Goal: Task Accomplishment & Management: Manage account settings

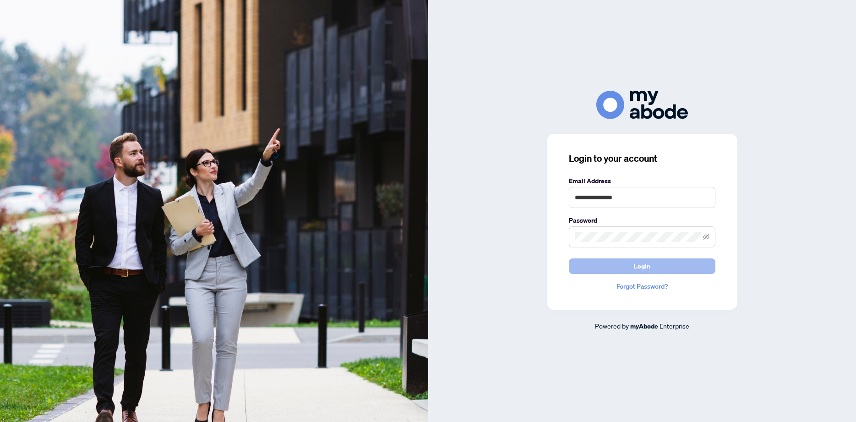
click at [656, 268] on button "Login" at bounding box center [642, 266] width 147 height 16
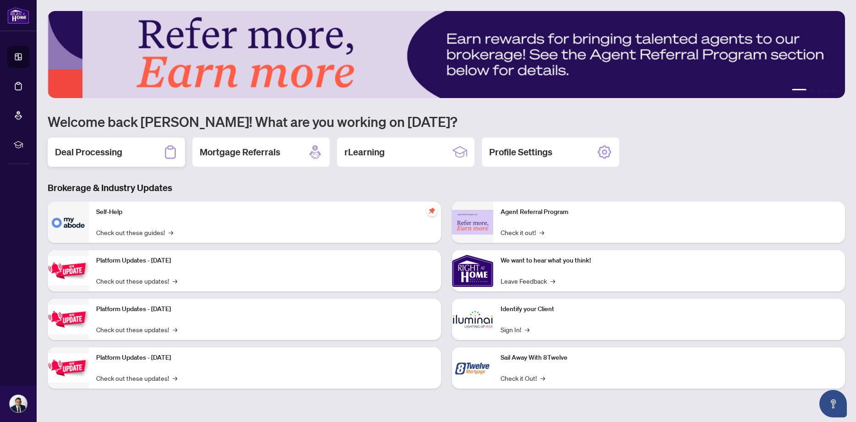
click at [92, 155] on h2 "Deal Processing" at bounding box center [88, 152] width 67 height 13
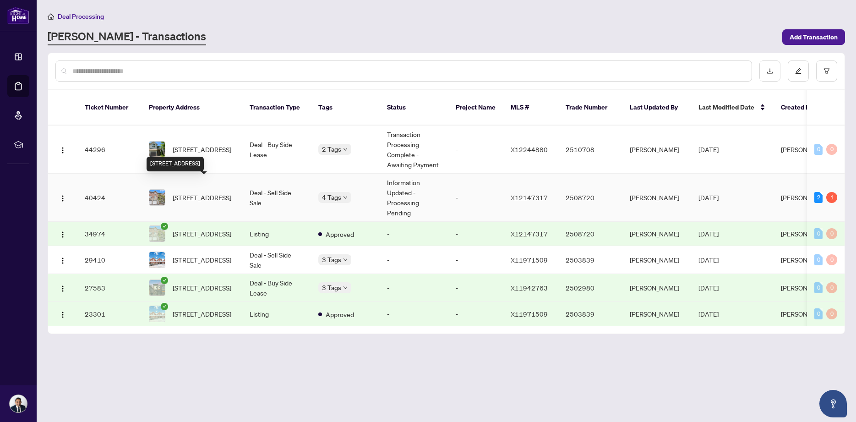
click at [204, 192] on span "72 Jenscott Private, Ottawa, Ontario K2C 0E4, Canada" at bounding box center [202, 197] width 59 height 10
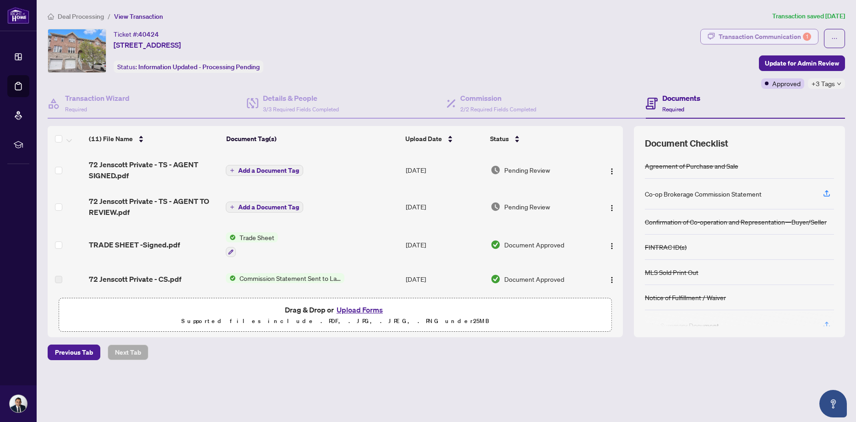
click at [745, 36] on div "Transaction Communication 1" at bounding box center [764, 36] width 92 height 15
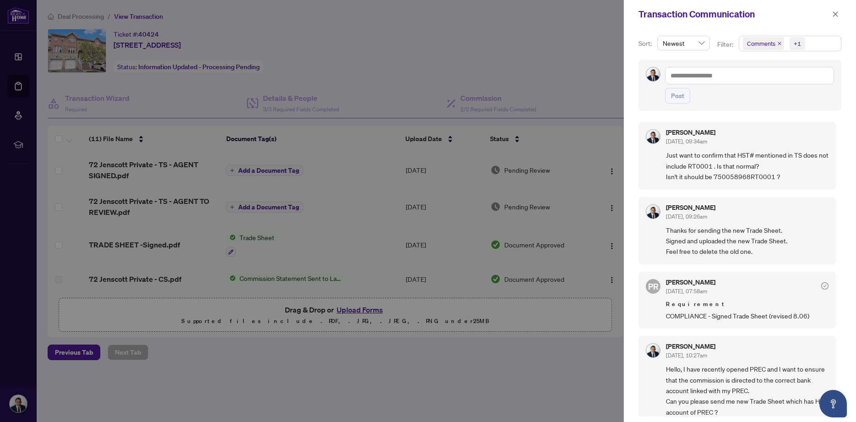
click at [815, 49] on span "Comments +1" at bounding box center [790, 43] width 102 height 15
click at [750, 108] on span "Select Activity History" at bounding box center [747, 106] width 7 height 7
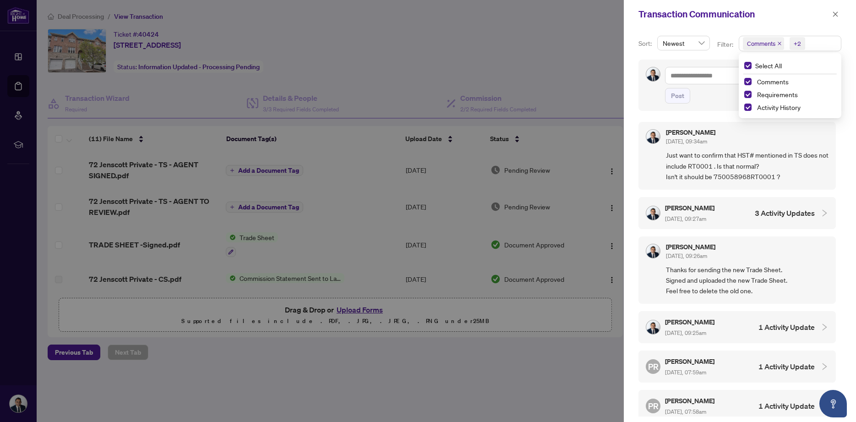
scroll to position [2, 0]
click at [490, 52] on div at bounding box center [428, 211] width 856 height 422
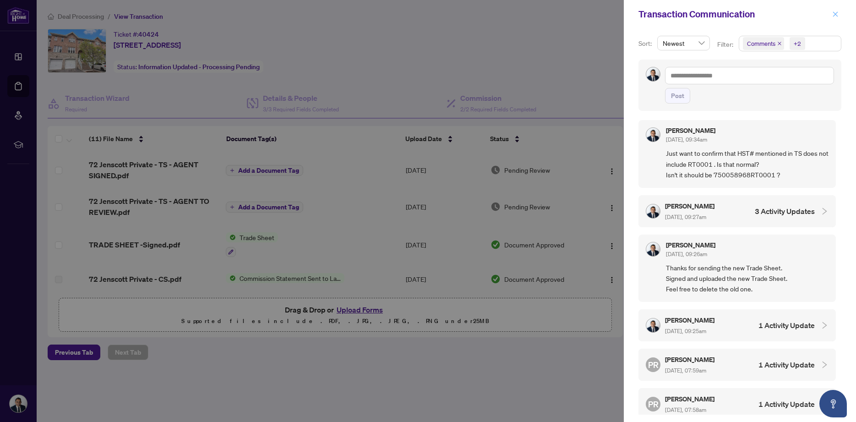
click at [837, 16] on icon "close" at bounding box center [835, 14] width 6 height 6
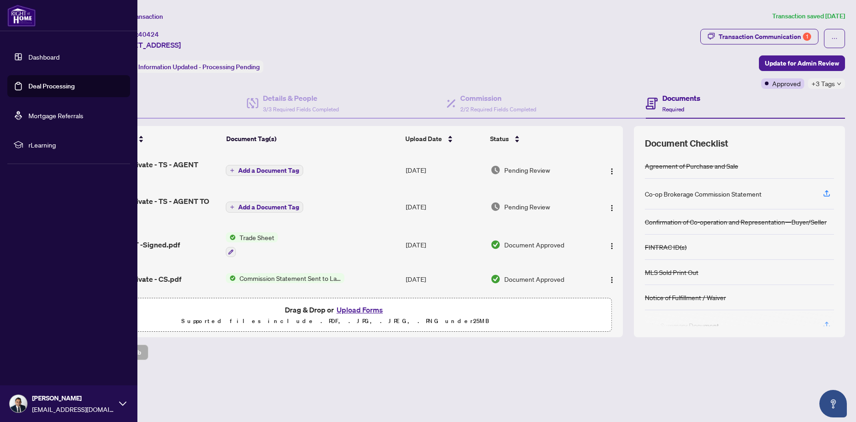
click at [28, 57] on link "Dashboard" at bounding box center [43, 57] width 31 height 8
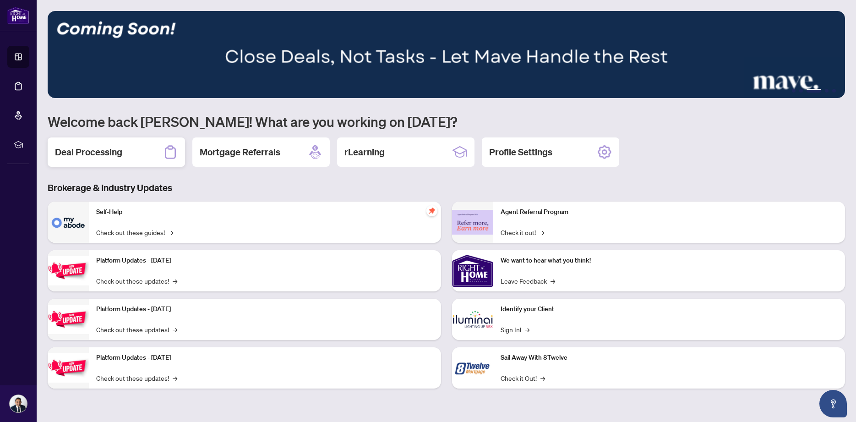
click at [99, 152] on h2 "Deal Processing" at bounding box center [88, 152] width 67 height 13
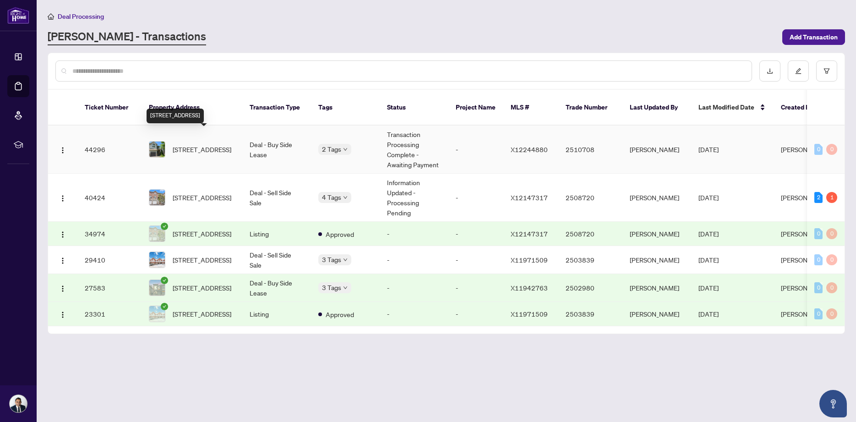
click at [205, 144] on span "322 Applecross Cres, Ottawa, Ontario K2K 0C4, Canada" at bounding box center [202, 149] width 59 height 10
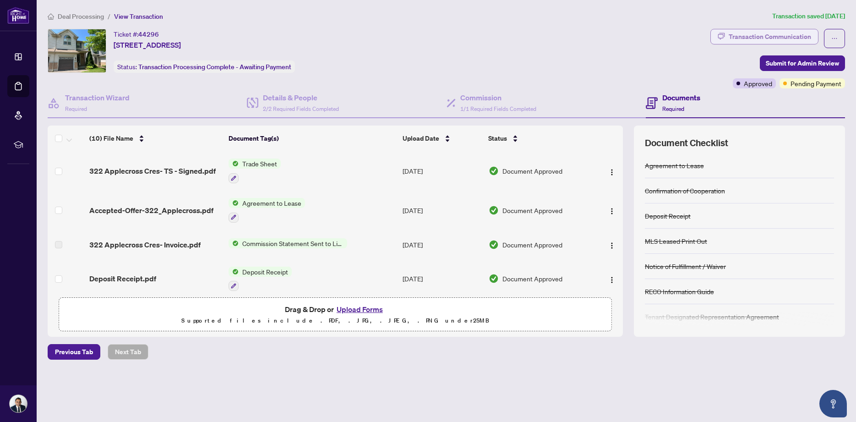
click at [758, 38] on div "Transaction Communication" at bounding box center [769, 36] width 82 height 15
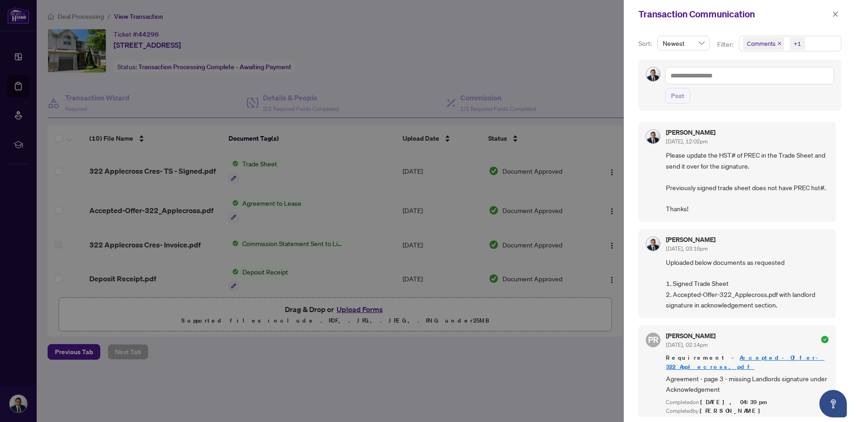
click at [808, 40] on span "Comments +1" at bounding box center [790, 43] width 102 height 15
click at [746, 105] on span "Select Activity History" at bounding box center [747, 106] width 7 height 7
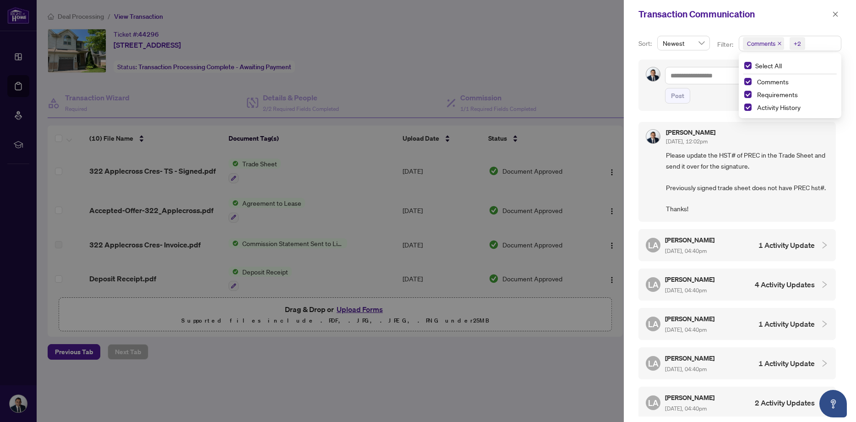
click at [644, 18] on div "Transaction Communication" at bounding box center [733, 14] width 191 height 14
click at [837, 14] on icon "close" at bounding box center [835, 14] width 6 height 6
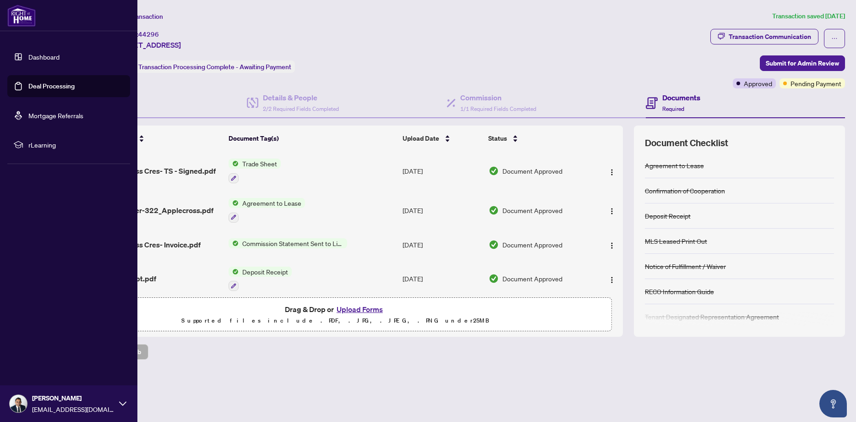
click at [28, 57] on link "Dashboard" at bounding box center [43, 57] width 31 height 8
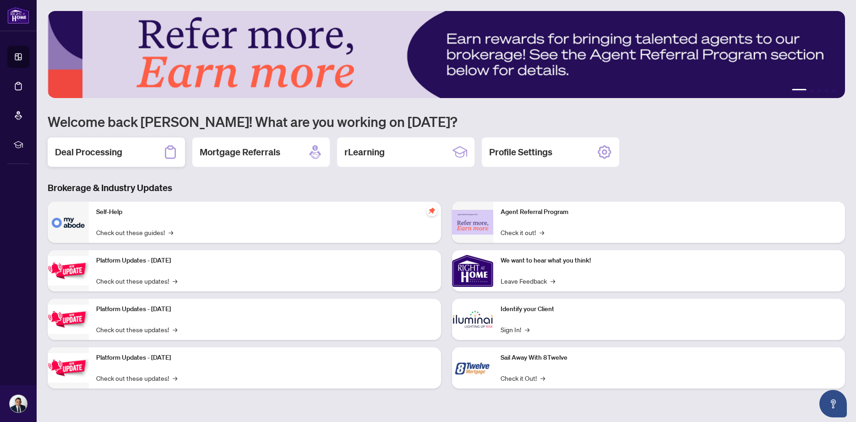
click at [144, 154] on div "Deal Processing" at bounding box center [116, 151] width 137 height 29
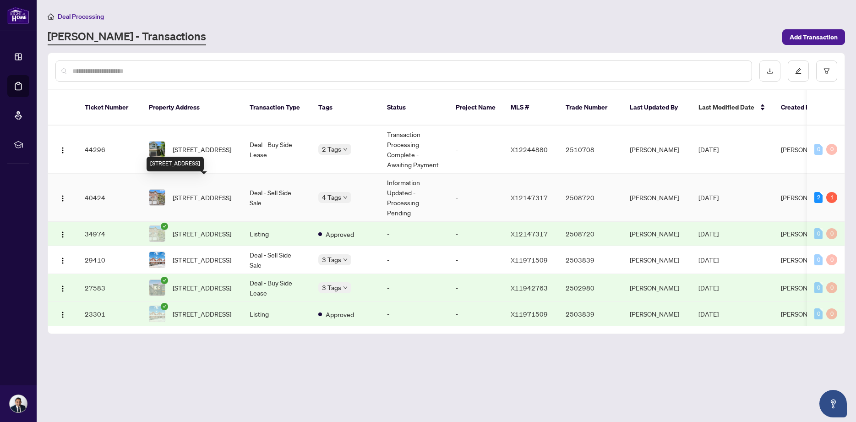
click at [186, 192] on span "72 Jenscott Private, Ottawa, Ontario K2C 0E4, Canada" at bounding box center [202, 197] width 59 height 10
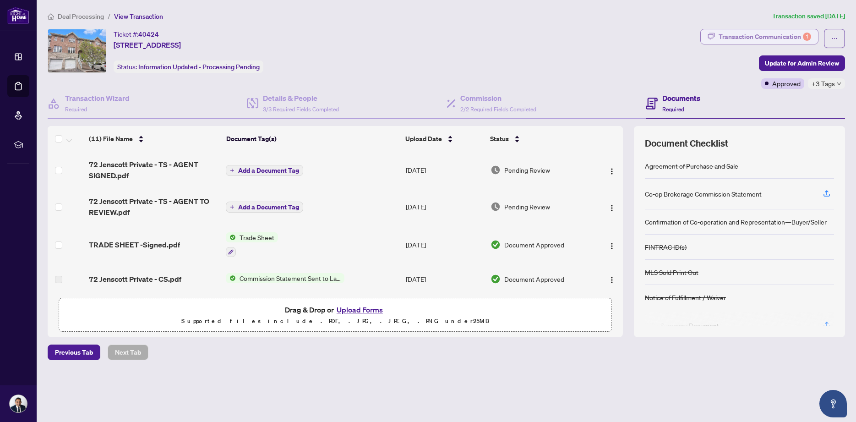
click at [742, 38] on div "Transaction Communication 1" at bounding box center [764, 36] width 92 height 15
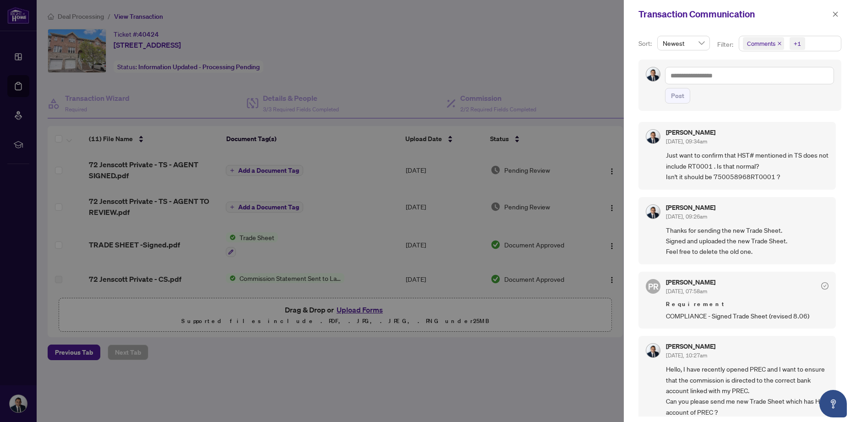
click at [814, 46] on span "Comments +1" at bounding box center [790, 43] width 102 height 15
click at [765, 108] on span "Activity History" at bounding box center [778, 107] width 43 height 8
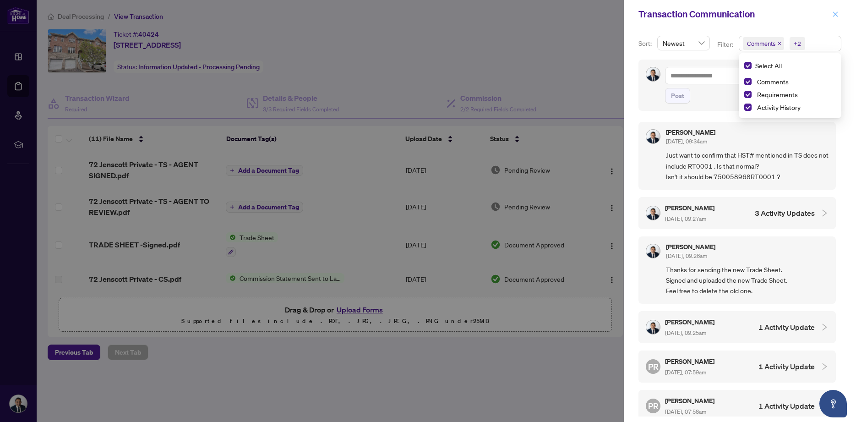
click at [832, 12] on icon "close" at bounding box center [835, 14] width 6 height 6
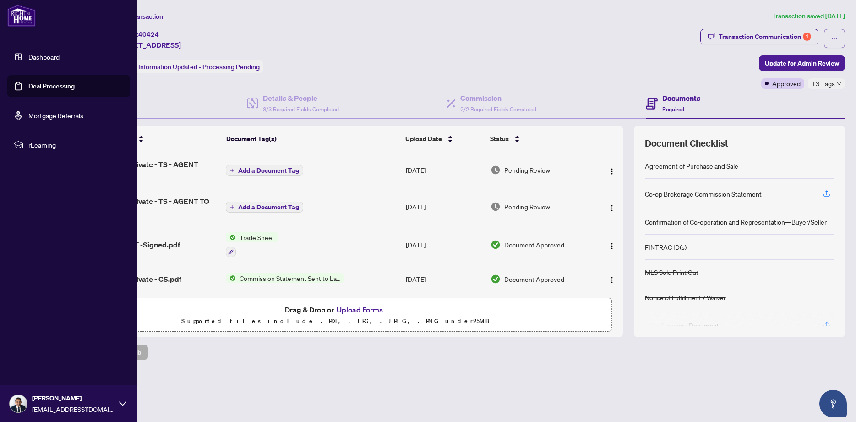
click at [28, 53] on link "Dashboard" at bounding box center [43, 57] width 31 height 8
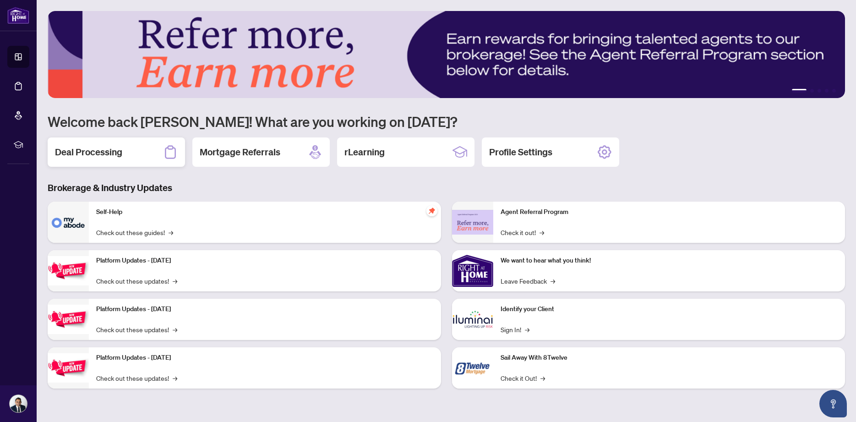
click at [140, 150] on div "Deal Processing" at bounding box center [116, 151] width 137 height 29
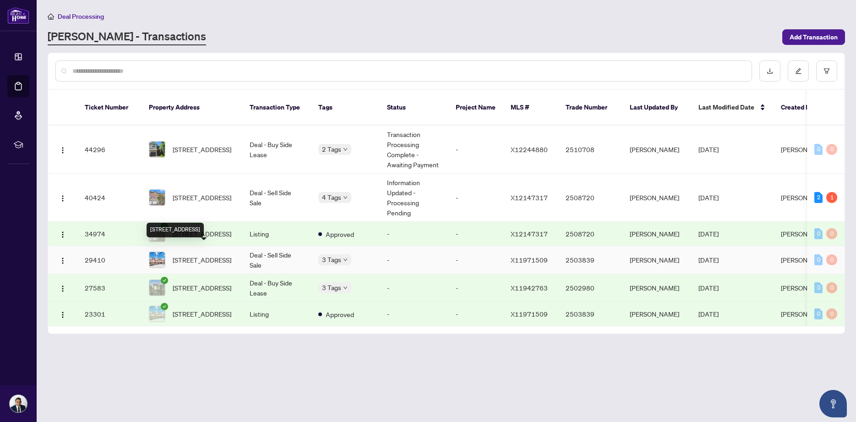
click at [202, 255] on span "81 Tapadero Ave, Ottawa, Ontario K2V 0C9, Canada" at bounding box center [202, 260] width 59 height 10
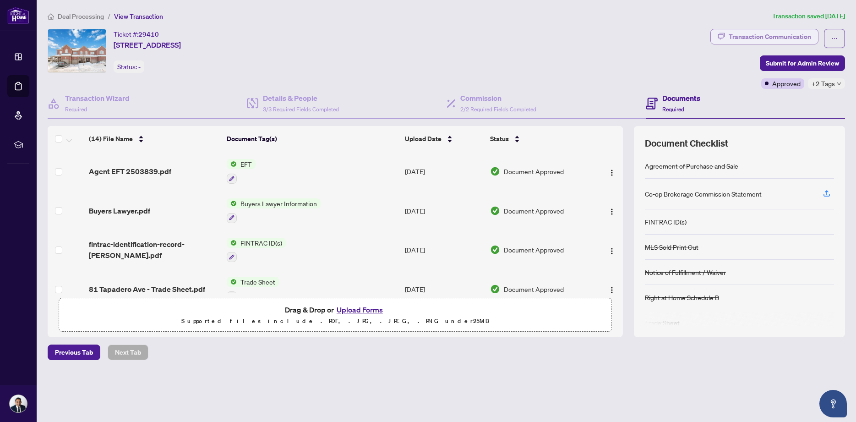
click at [753, 33] on div "Transaction Communication" at bounding box center [769, 36] width 82 height 15
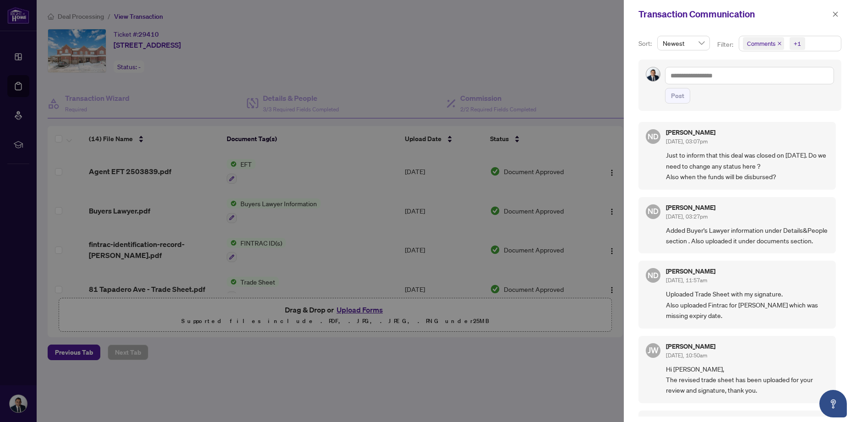
click at [820, 43] on span "Comments +1" at bounding box center [790, 43] width 102 height 15
click at [754, 106] on span "Activity History" at bounding box center [794, 107] width 82 height 11
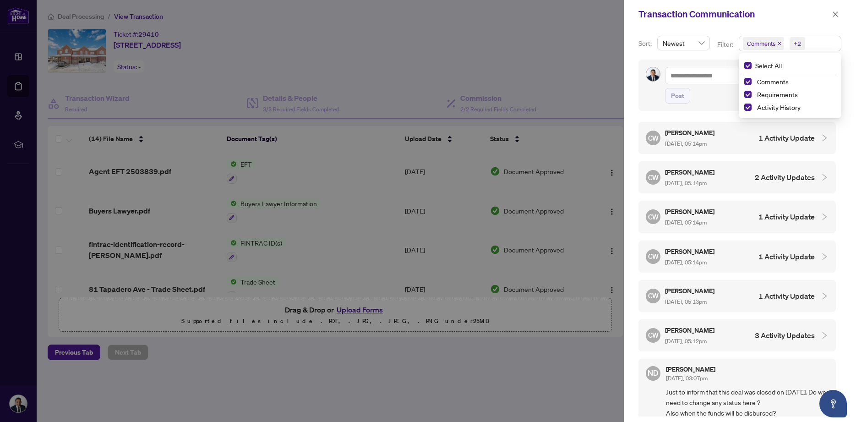
click at [634, 34] on div "Sort: Newest Filter: Comments +2 Select All Comments Requirements Activity Hist…" at bounding box center [740, 224] width 232 height 393
click at [737, 133] on div "CW Cheryl Wu May/23/2025, 05:14pm 1 Activity Update" at bounding box center [730, 137] width 169 height 21
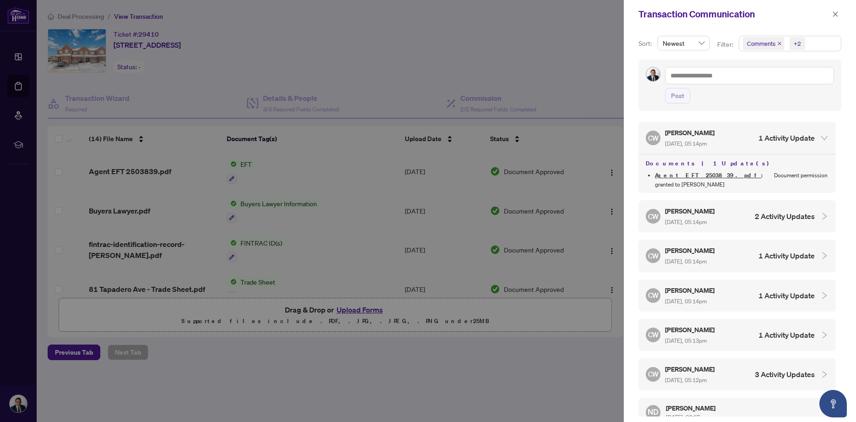
click at [737, 133] on div "CW Cheryl Wu May/23/2025, 05:14pm 1 Activity Update" at bounding box center [730, 137] width 169 height 21
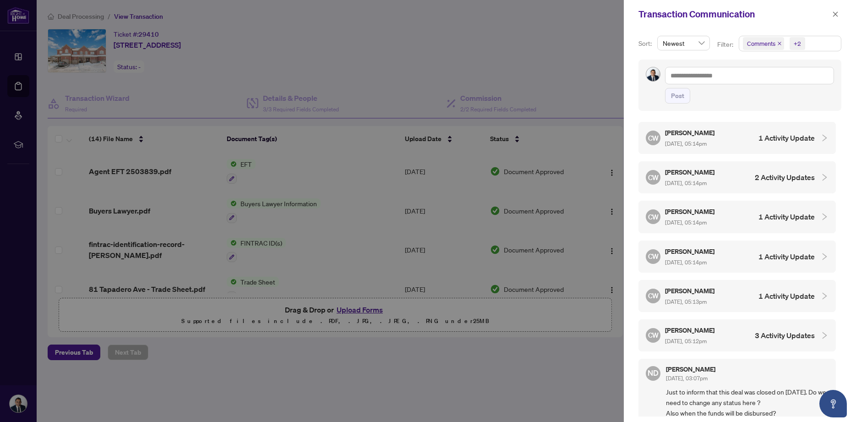
click at [706, 181] on span "May/23/2025, 05:14pm" at bounding box center [686, 182] width 42 height 7
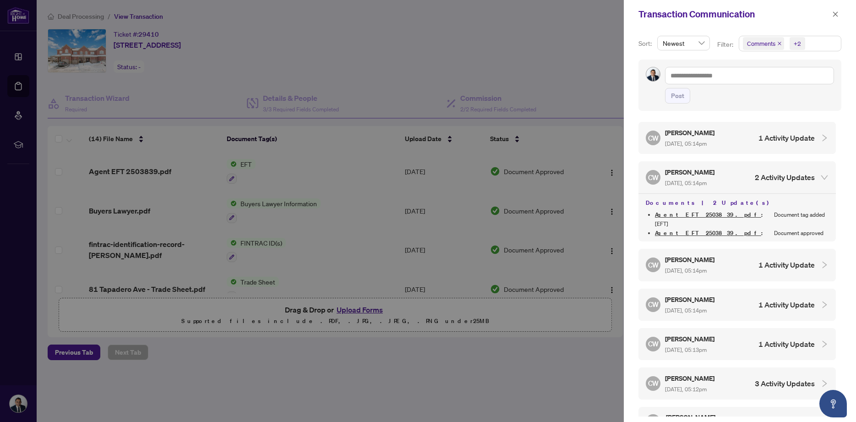
click at [706, 181] on span "May/23/2025, 05:14pm" at bounding box center [686, 182] width 42 height 7
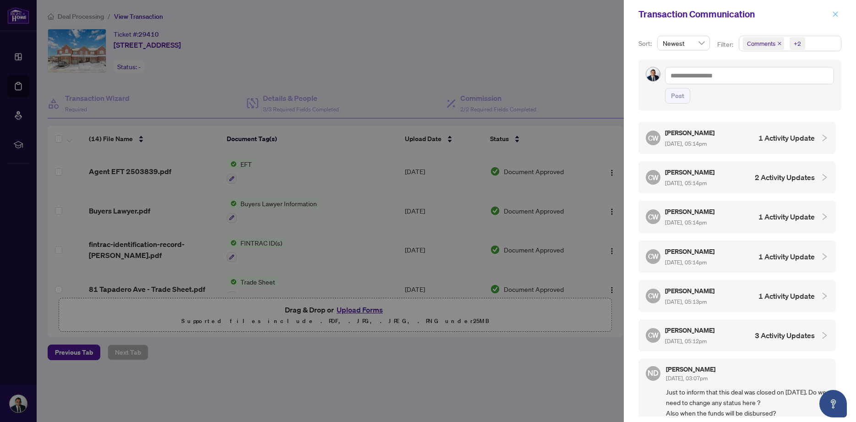
click at [835, 11] on icon "close" at bounding box center [835, 14] width 6 height 6
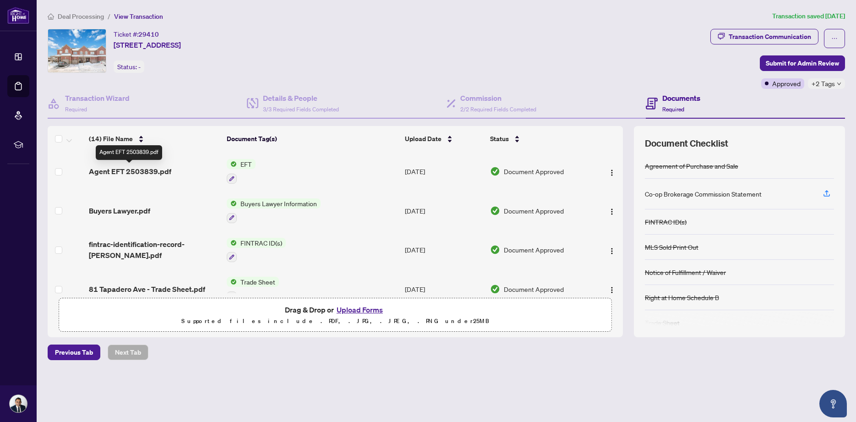
click at [151, 172] on span "Agent EFT 2503839.pdf" at bounding box center [130, 171] width 82 height 11
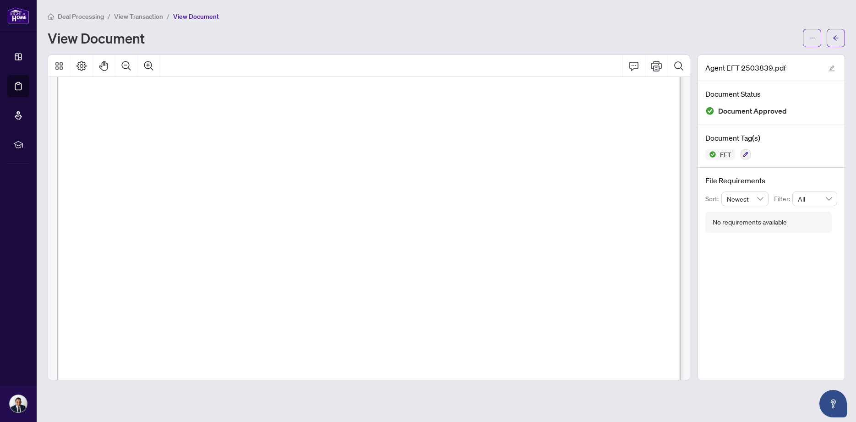
scroll to position [522, 0]
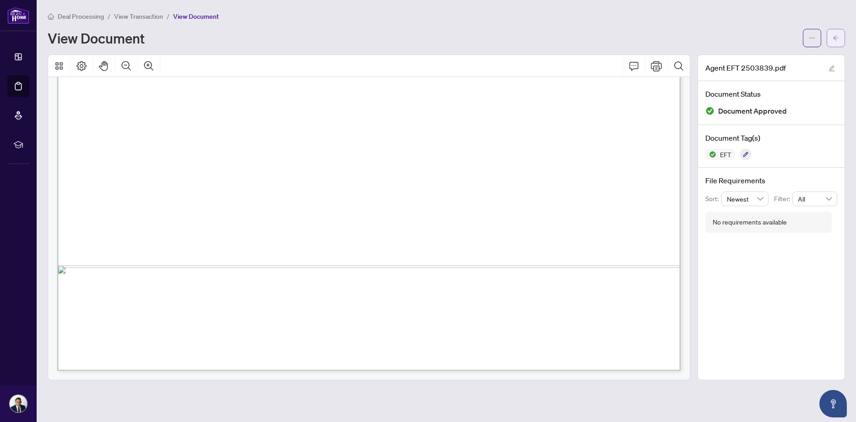
click at [839, 38] on button "button" at bounding box center [835, 38] width 18 height 18
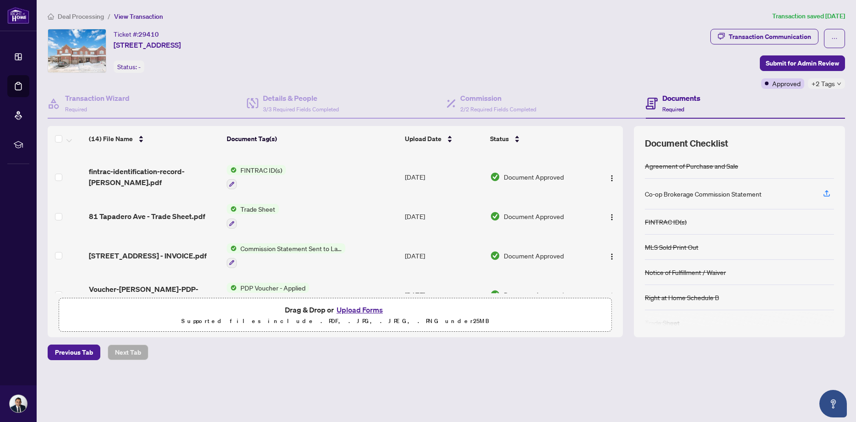
scroll to position [104, 0]
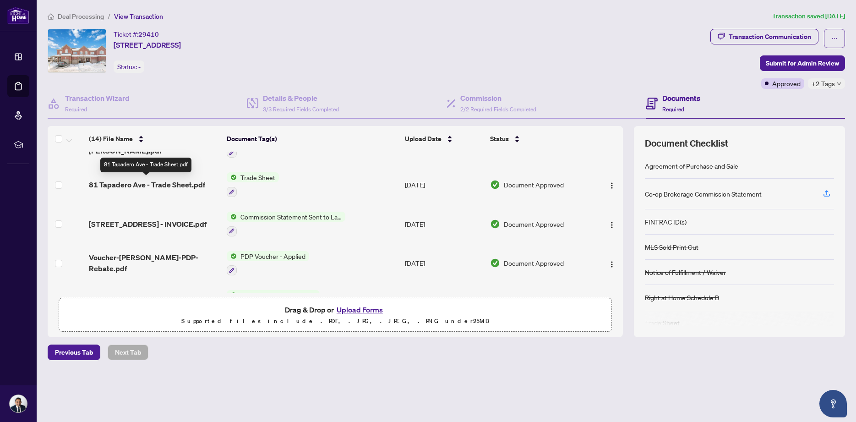
click at [158, 185] on span "81 Tapadero Ave - Trade Sheet.pdf" at bounding box center [147, 184] width 116 height 11
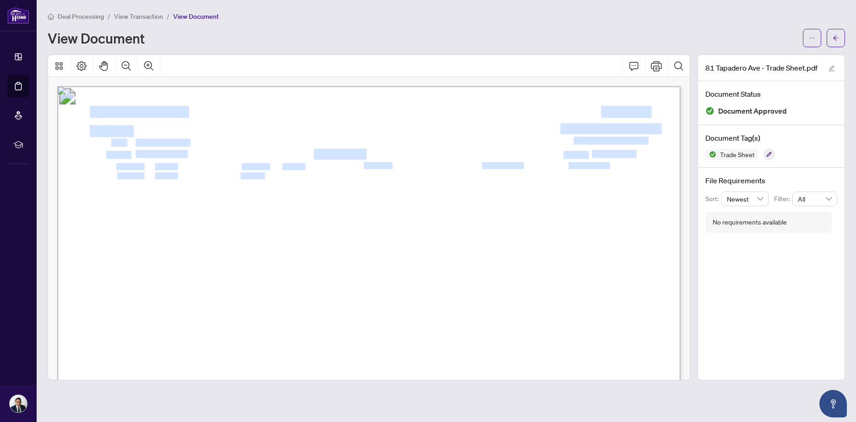
drag, startPoint x: 330, startPoint y: 176, endPoint x: 265, endPoint y: 178, distance: 65.0
click at [265, 178] on span "Close Date:" at bounding box center [258, 176] width 36 height 6
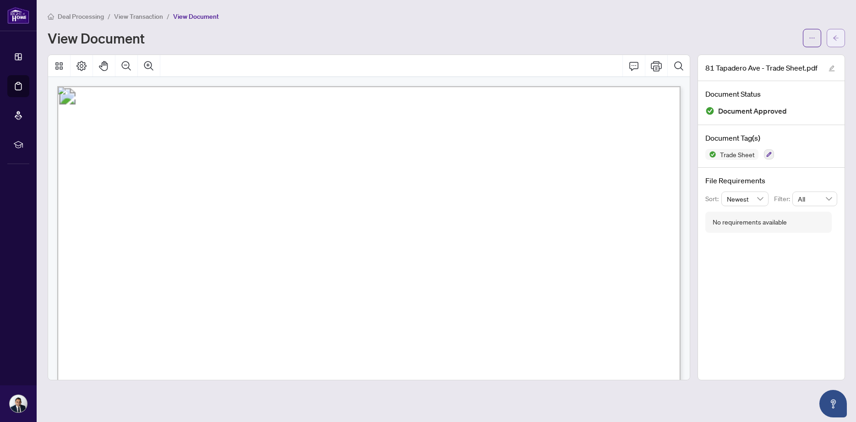
click at [835, 37] on icon "arrow-left" at bounding box center [835, 38] width 6 height 6
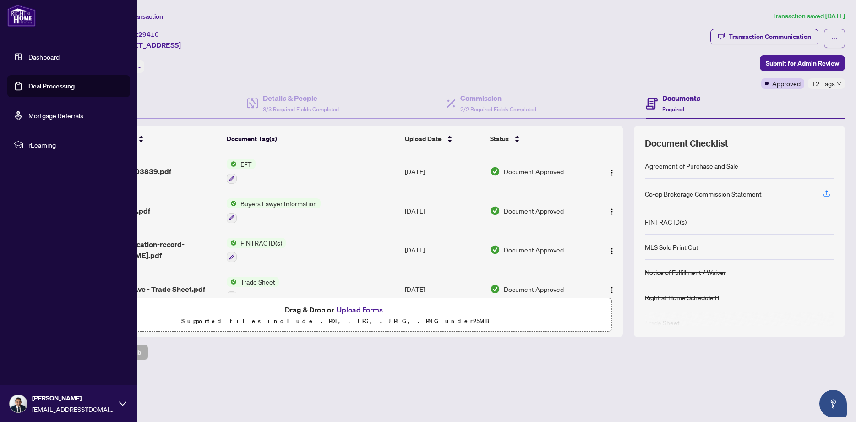
click at [29, 58] on link "Dashboard" at bounding box center [43, 57] width 31 height 8
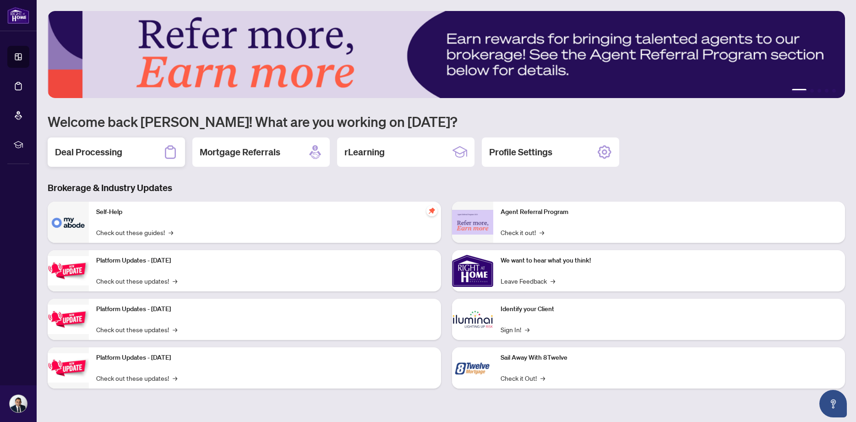
click at [118, 151] on h2 "Deal Processing" at bounding box center [88, 152] width 67 height 13
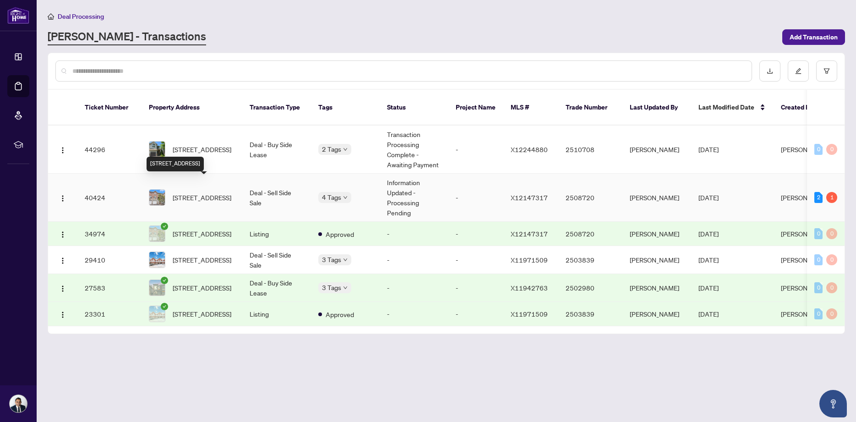
click at [205, 192] on span "72 Jenscott Private, Ottawa, Ontario K2C 0E4, Canada" at bounding box center [202, 197] width 59 height 10
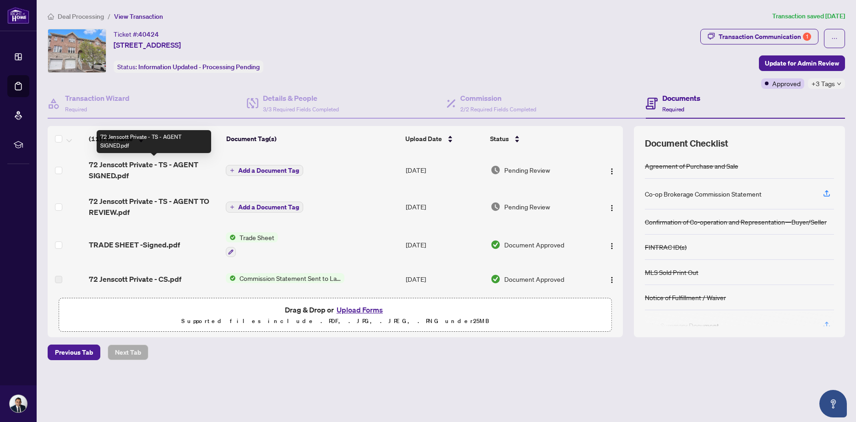
click at [117, 168] on span "72 Jenscott Private - TS - AGENT SIGNED.pdf" at bounding box center [154, 170] width 130 height 22
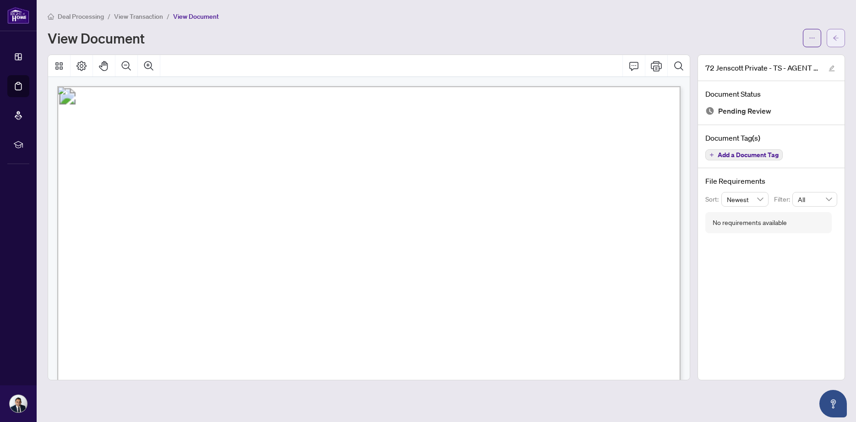
click at [841, 35] on button "button" at bounding box center [835, 38] width 18 height 18
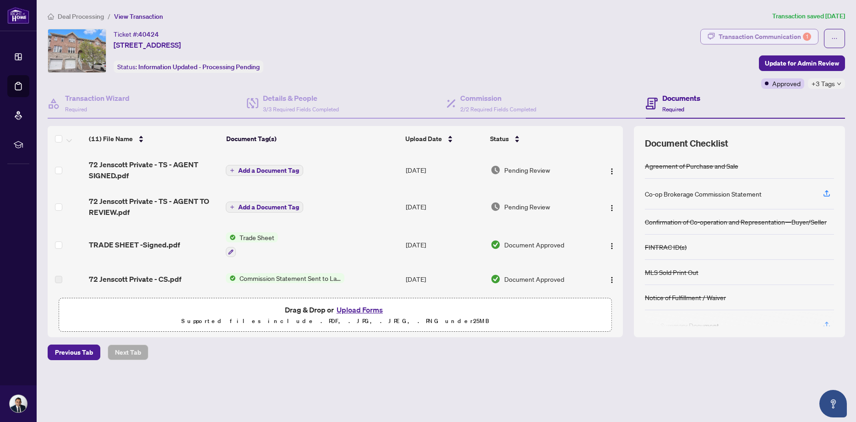
click at [752, 33] on div "Transaction Communication 1" at bounding box center [764, 36] width 92 height 15
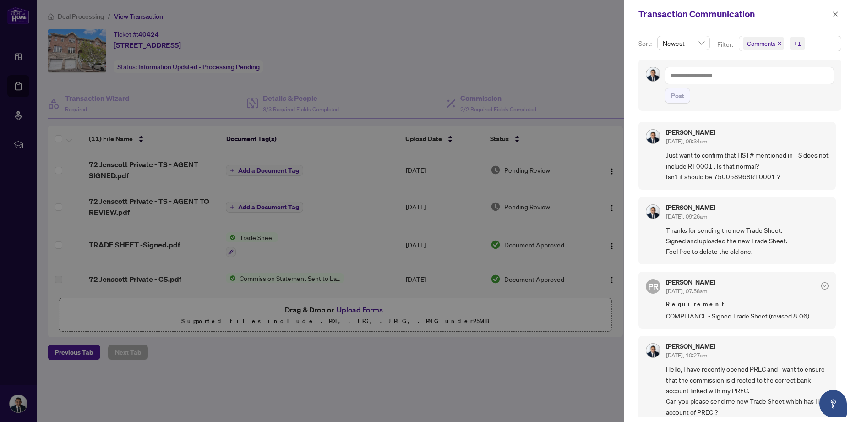
click at [817, 43] on span "Comments +1" at bounding box center [790, 43] width 102 height 15
click at [760, 106] on span "Activity History" at bounding box center [778, 107] width 43 height 8
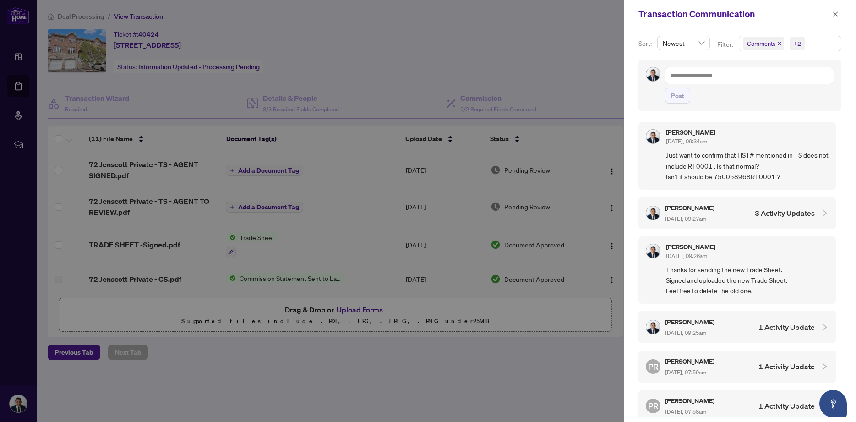
click at [721, 22] on div "Transaction Communication" at bounding box center [740, 14] width 232 height 28
click at [836, 15] on icon "close" at bounding box center [835, 14] width 6 height 6
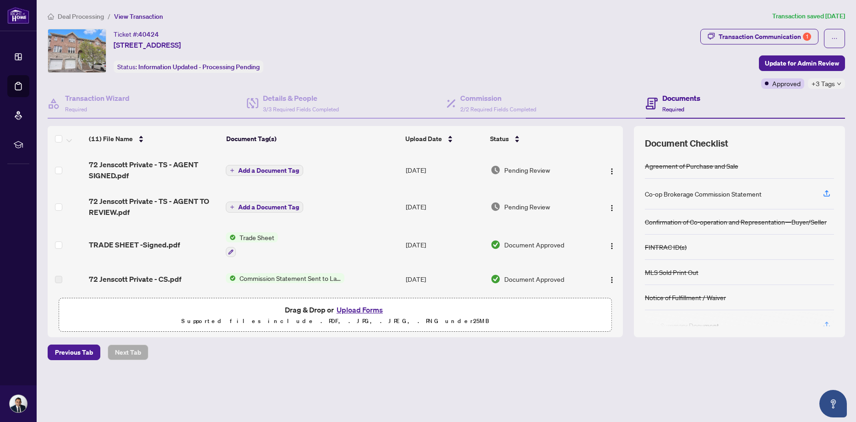
click at [454, 43] on div "Ticket #: 40424 72 Jenscott Private, Ottawa, Ontario K2C 0E4, Canada Status: In…" at bounding box center [372, 51] width 649 height 44
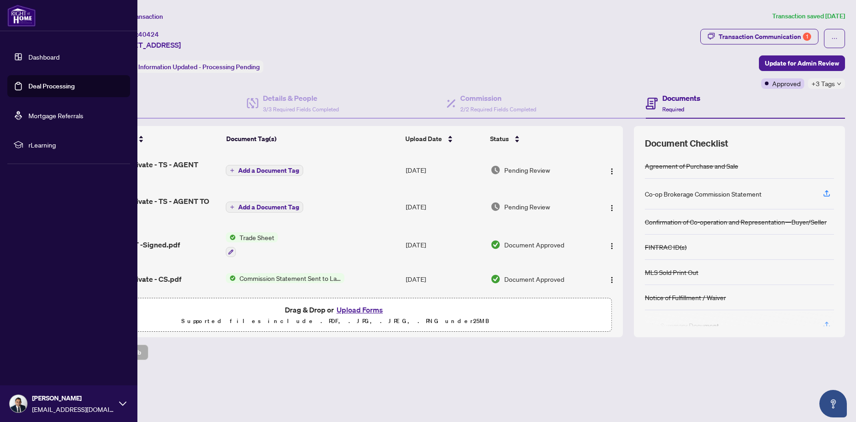
click at [28, 60] on link "Dashboard" at bounding box center [43, 57] width 31 height 8
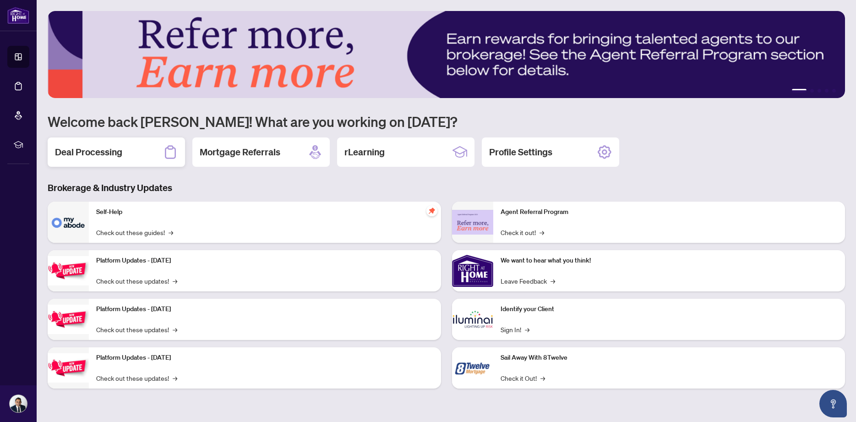
click at [125, 157] on div "Deal Processing" at bounding box center [116, 151] width 137 height 29
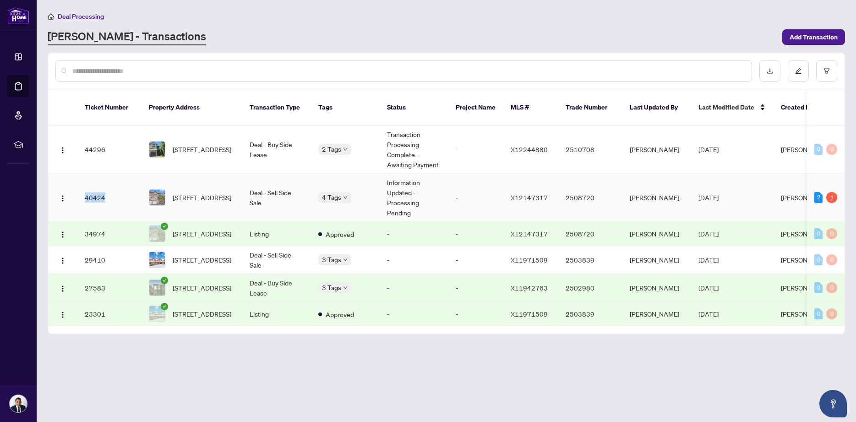
drag, startPoint x: 110, startPoint y: 189, endPoint x: 79, endPoint y: 191, distance: 31.2
click at [79, 191] on td "40424" at bounding box center [109, 198] width 64 height 48
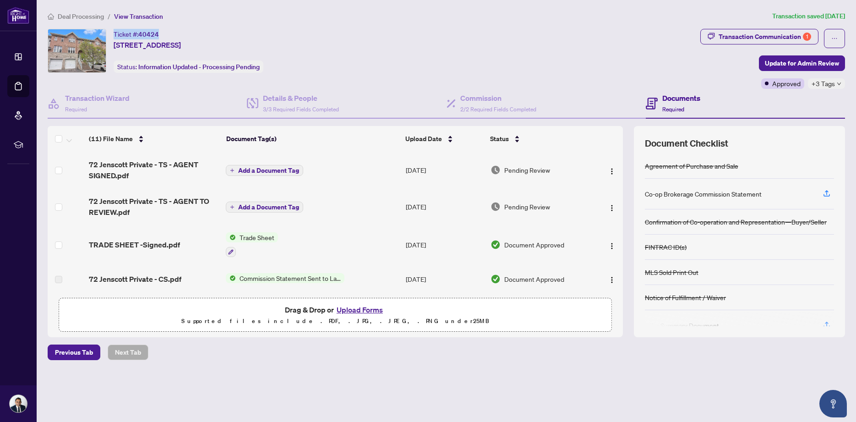
drag, startPoint x: 114, startPoint y: 34, endPoint x: 158, endPoint y: 30, distance: 44.6
click at [158, 30] on div "Ticket #: 40424" at bounding box center [136, 34] width 45 height 11
copy div "Ticket #: 40424"
click at [177, 46] on span "72 Jenscott Private, Ottawa, Ontario K2C 0E4, Canada" at bounding box center [147, 44] width 67 height 11
click at [746, 37] on div "Transaction Communication 1" at bounding box center [764, 36] width 92 height 15
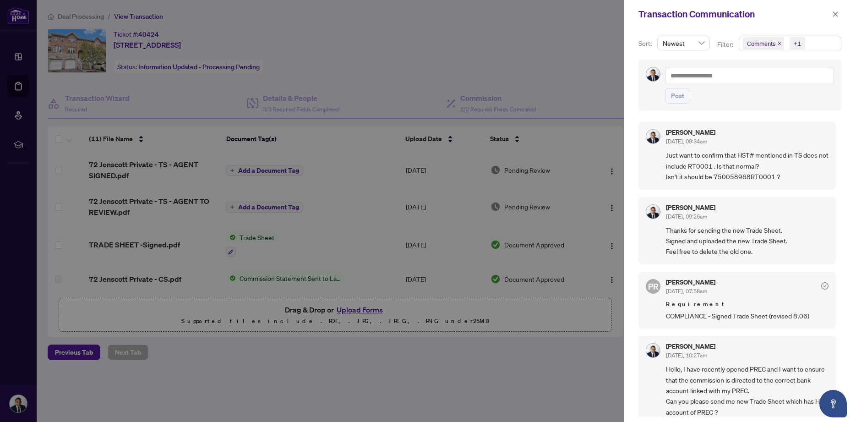
click at [823, 45] on span "Comments +1" at bounding box center [790, 43] width 102 height 15
click at [758, 108] on span "Activity History" at bounding box center [778, 107] width 43 height 8
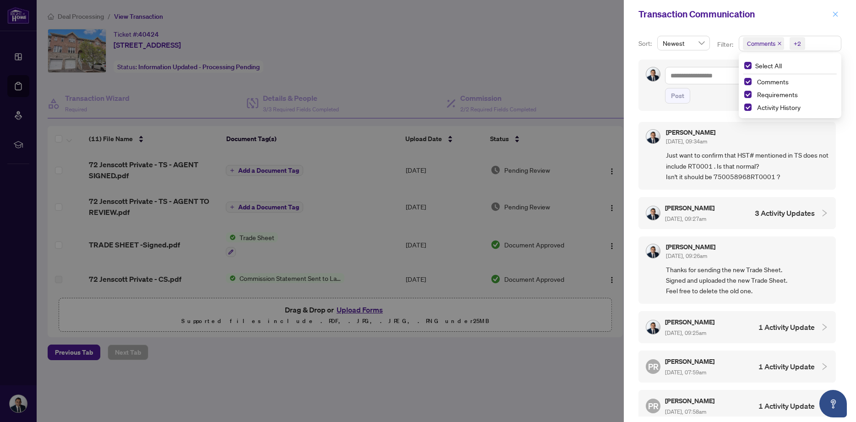
click at [834, 17] on icon "close" at bounding box center [835, 14] width 6 height 6
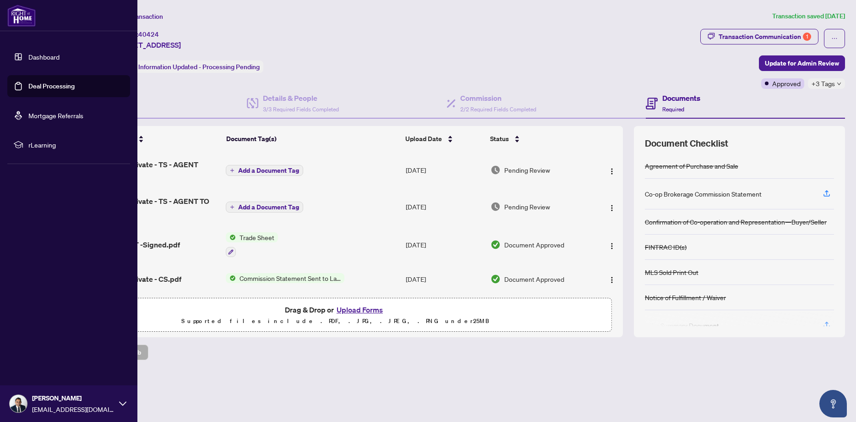
click at [28, 61] on link "Dashboard" at bounding box center [43, 57] width 31 height 8
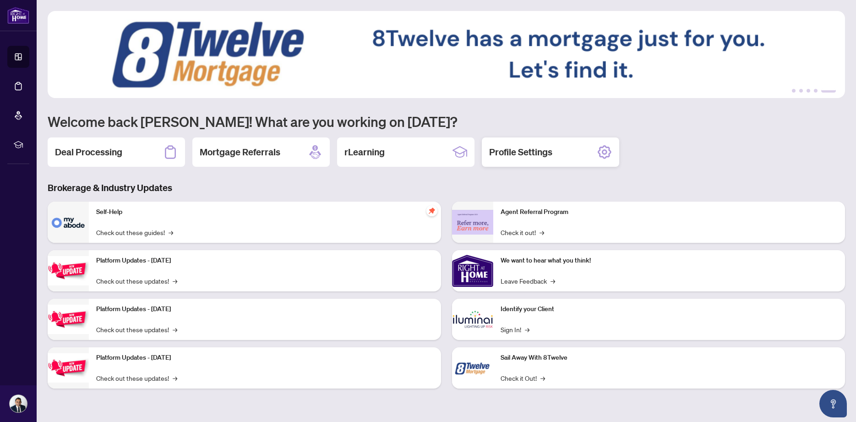
click at [548, 161] on div "Profile Settings" at bounding box center [550, 151] width 137 height 29
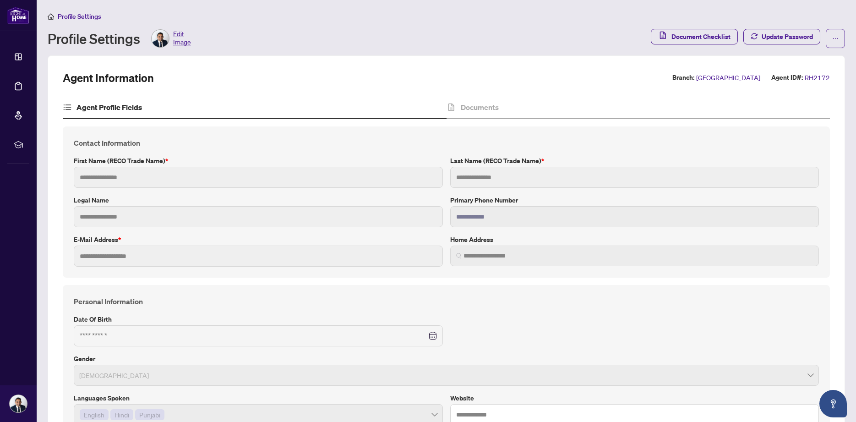
type textarea "**********"
type input "******"
type input "*****"
type input "**********"
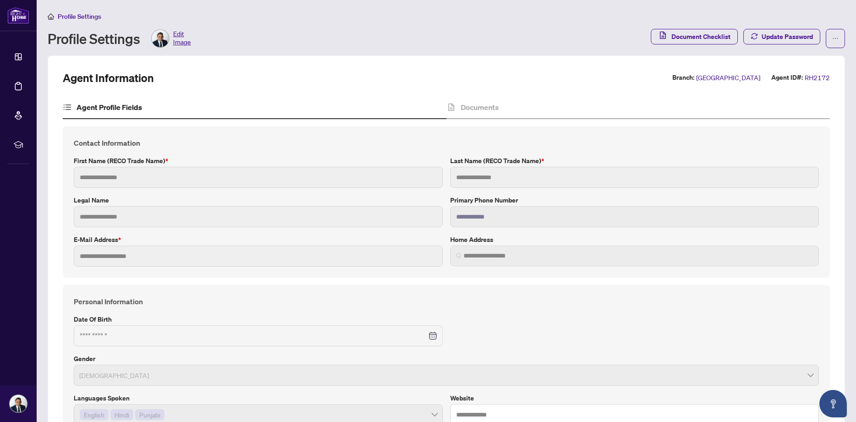
type input "**********"
type input "*********"
type input "**********"
type input "******"
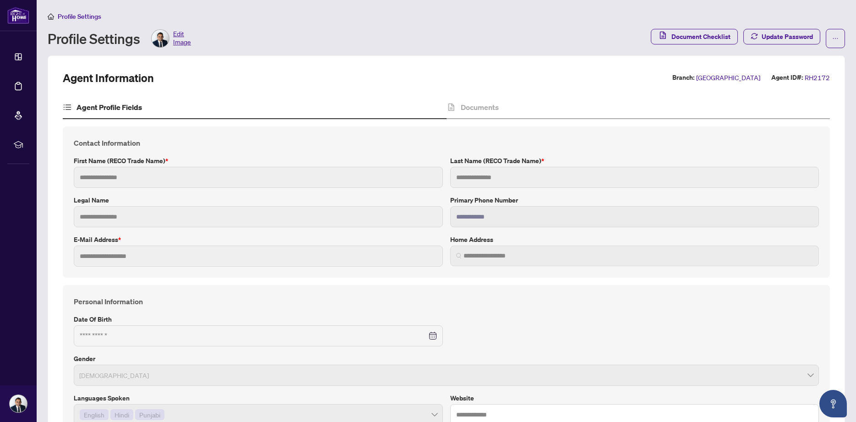
type input "**********"
type input "*"
type input "**********"
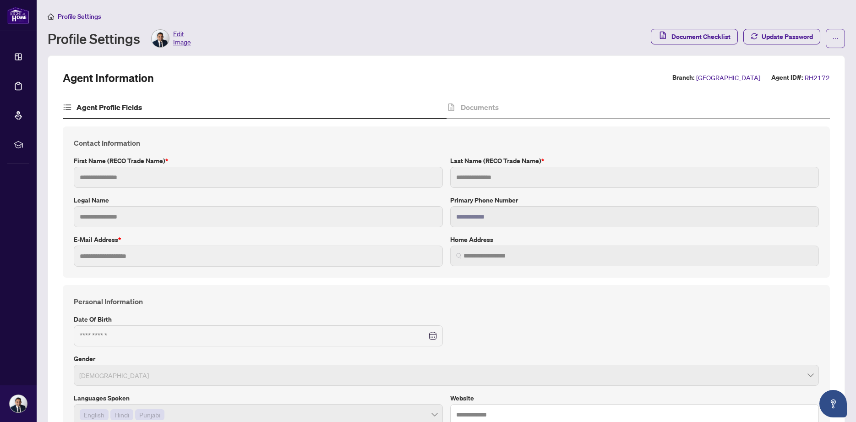
type input "**********"
type input "*******"
type input "****"
type input "**********"
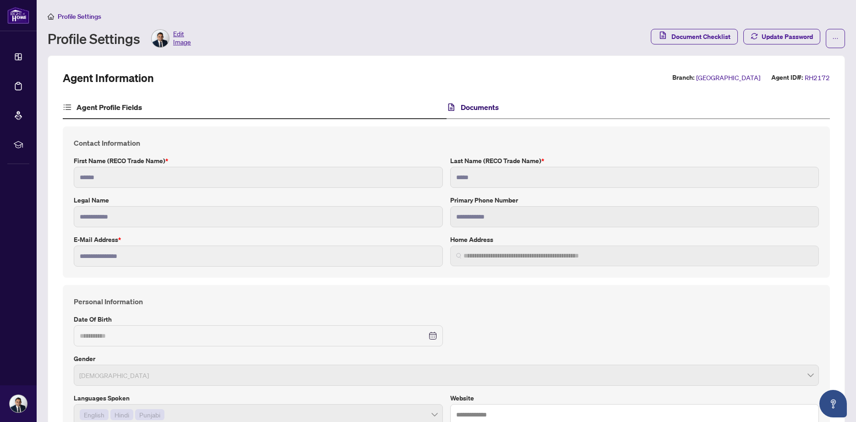
click at [494, 108] on h4 "Documents" at bounding box center [480, 107] width 38 height 11
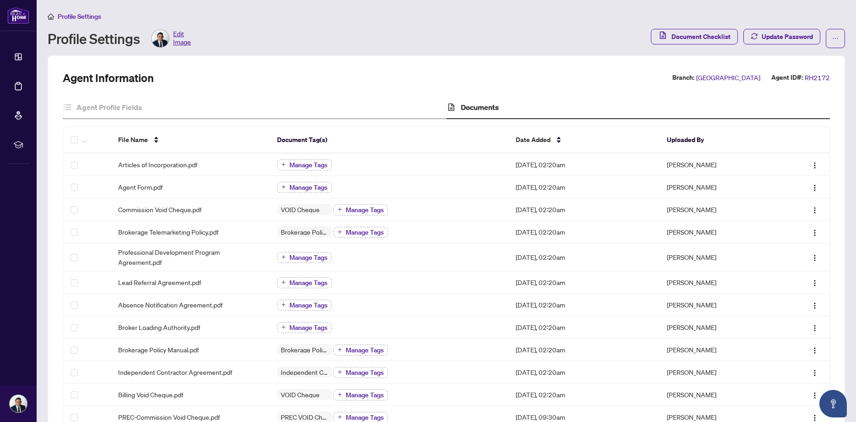
click at [76, 15] on span "Profile Settings" at bounding box center [79, 16] width 43 height 8
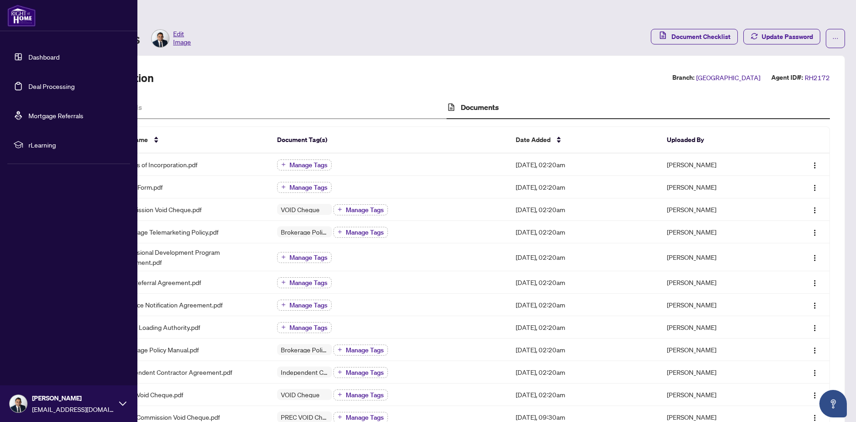
click at [28, 56] on link "Dashboard" at bounding box center [43, 57] width 31 height 8
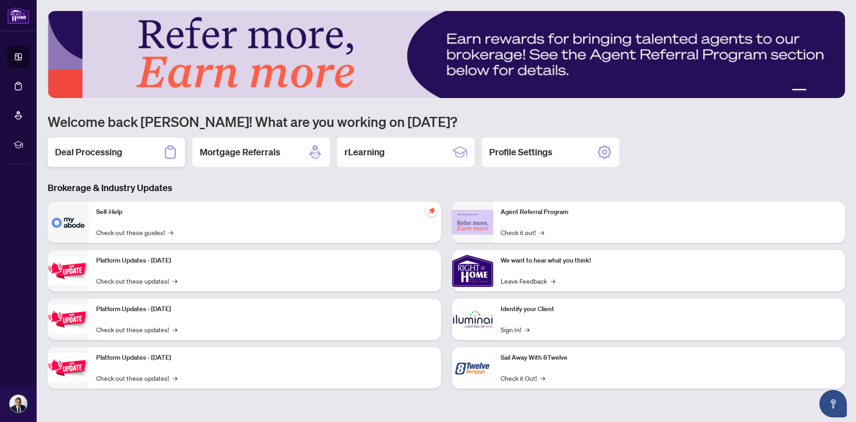
click at [136, 150] on div "Deal Processing" at bounding box center [116, 151] width 137 height 29
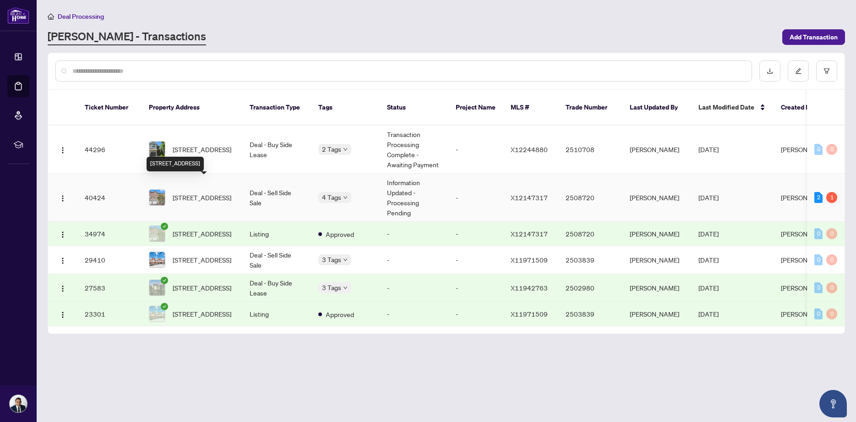
click at [218, 192] on span "72 Jenscott Private, Ottawa, Ontario K2C 0E4, Canada" at bounding box center [202, 197] width 59 height 10
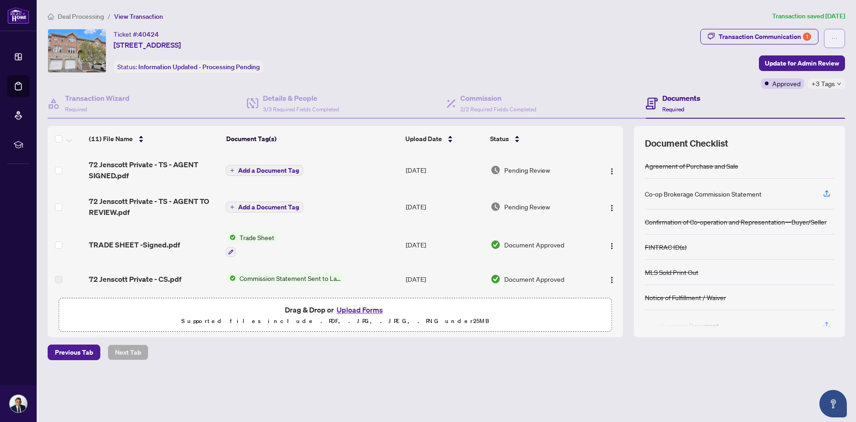
click at [839, 36] on button "button" at bounding box center [834, 38] width 21 height 19
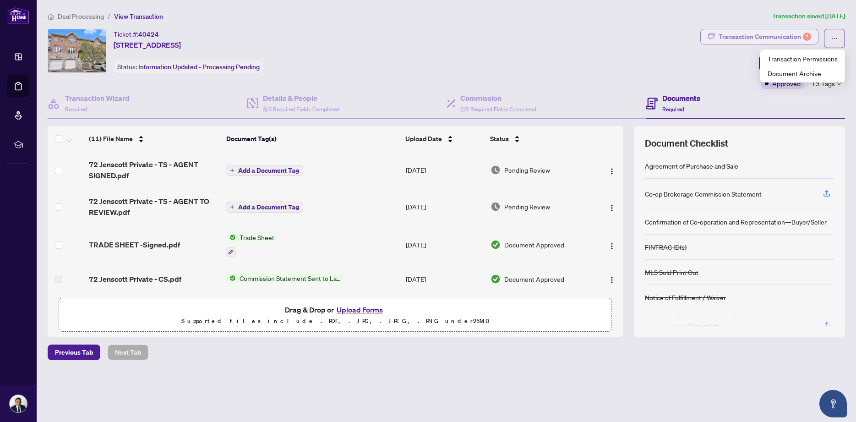
click at [741, 39] on div "Transaction Communication 1" at bounding box center [764, 36] width 92 height 15
type textarea "**********"
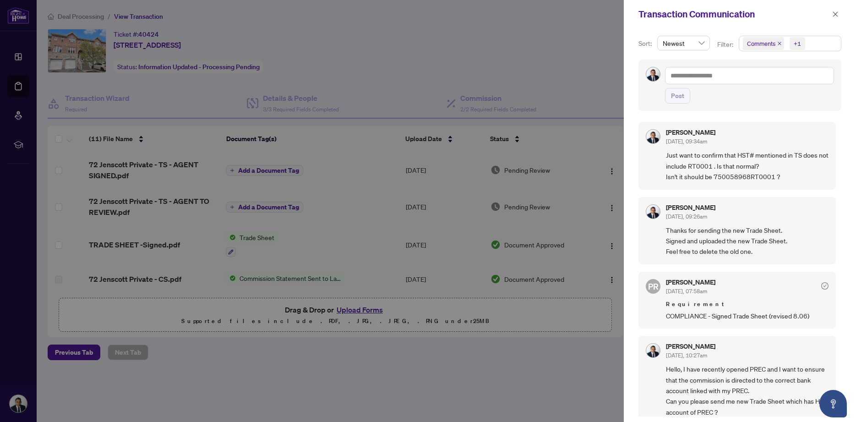
click at [814, 43] on span "Comments +1" at bounding box center [790, 43] width 102 height 15
click at [767, 103] on span "Activity History" at bounding box center [794, 107] width 82 height 11
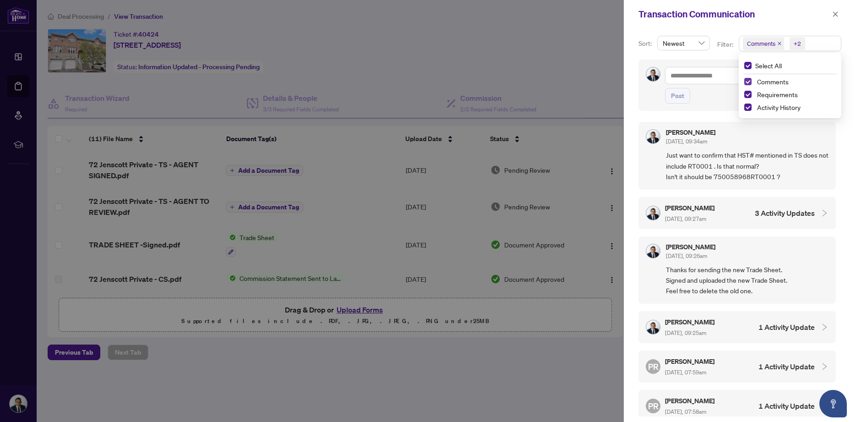
click at [750, 80] on span "Select Comments" at bounding box center [747, 81] width 7 height 7
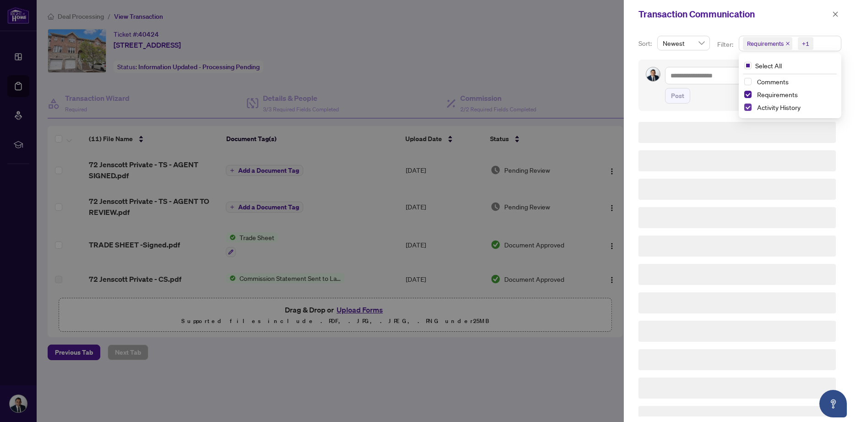
click at [750, 107] on span "Select Activity History" at bounding box center [747, 106] width 7 height 7
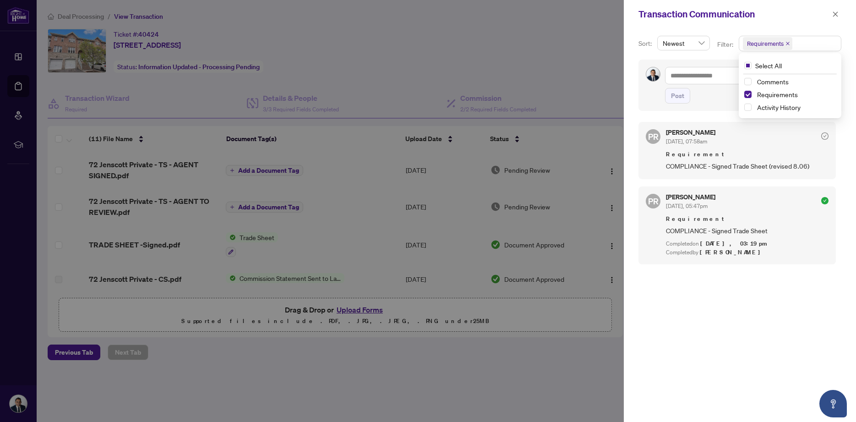
click at [641, 105] on div "Post" at bounding box center [739, 85] width 203 height 51
click at [695, 165] on span "COMPLIANCE - Signed Trade Sheet (revised 8.06)" at bounding box center [747, 166] width 163 height 11
click at [809, 43] on span "Requirements" at bounding box center [790, 43] width 102 height 15
click at [771, 68] on span "Select All" at bounding box center [768, 65] width 34 height 10
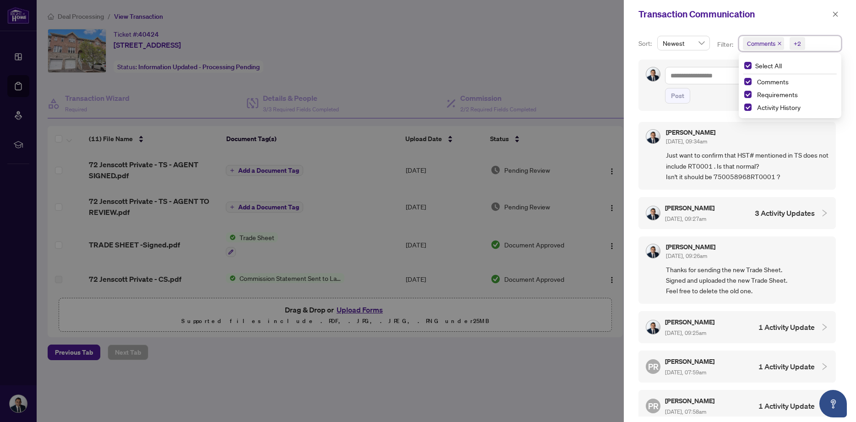
click at [641, 158] on div "Naveet Dhall Aug/06/2025, 09:34am Just want to confirm that HST# mentioned in T…" at bounding box center [736, 155] width 197 height 67
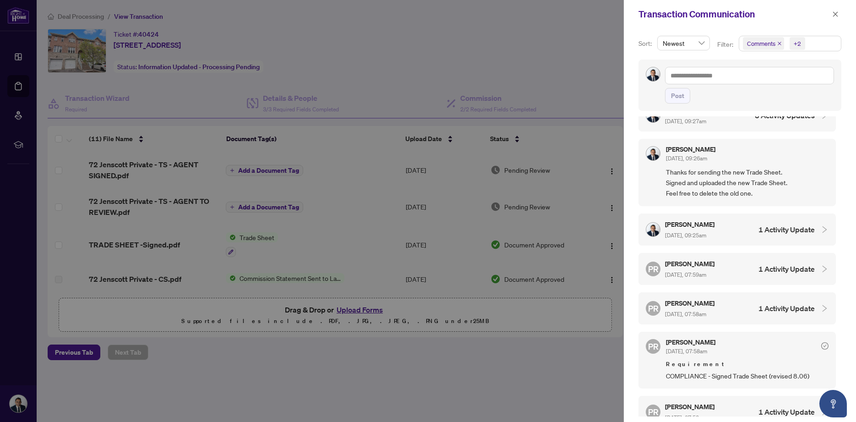
scroll to position [99, 0]
click at [716, 272] on div "Puvitha Ramachandran Aug/06/2025, 07:59am" at bounding box center [690, 267] width 51 height 21
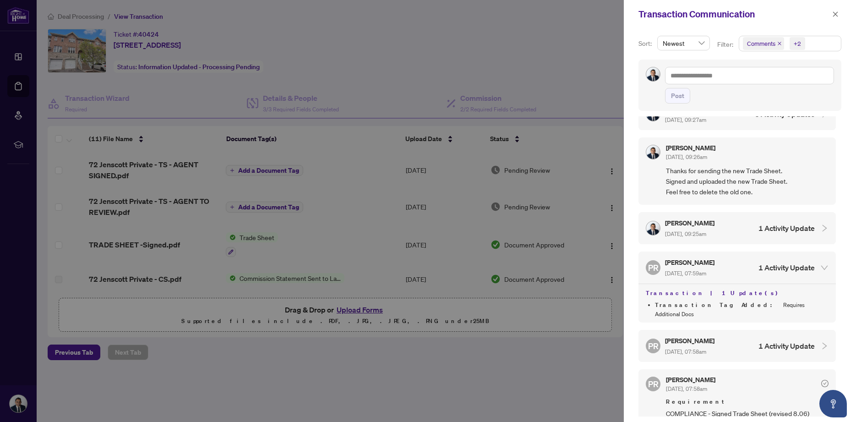
click at [716, 270] on div "Puvitha Ramachandran Aug/06/2025, 07:59am" at bounding box center [690, 267] width 51 height 21
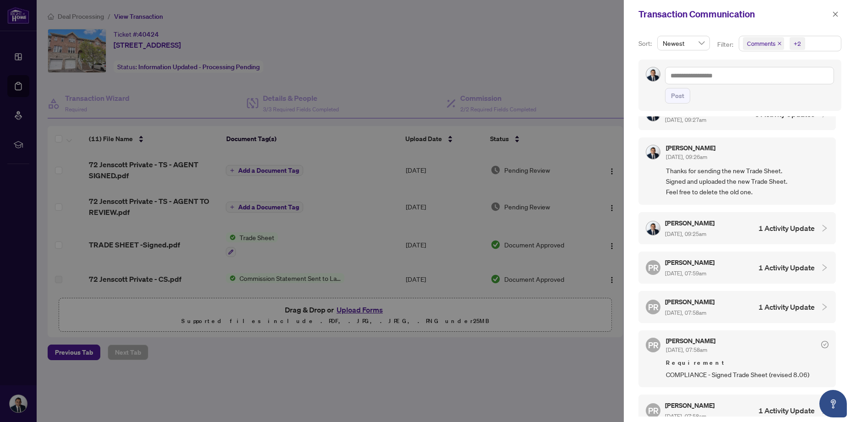
click at [716, 296] on h5 "Puvitha Ramachandran" at bounding box center [690, 301] width 51 height 11
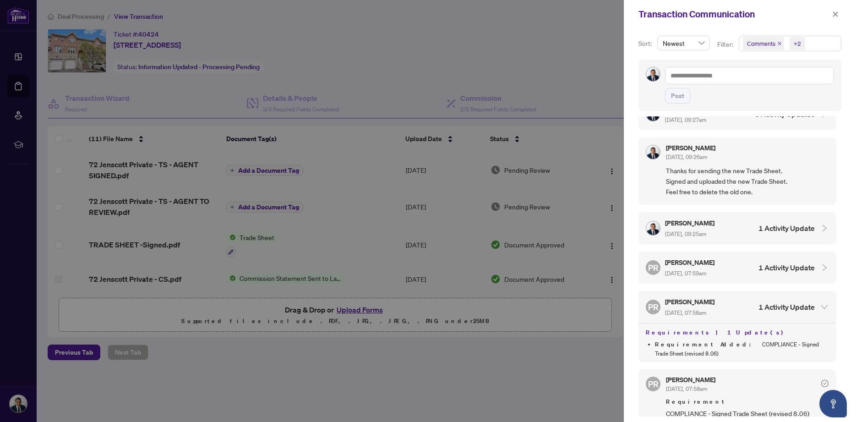
drag, startPoint x: 726, startPoint y: 295, endPoint x: 729, endPoint y: 289, distance: 6.4
click at [716, 296] on h5 "Puvitha Ramachandran" at bounding box center [690, 301] width 51 height 11
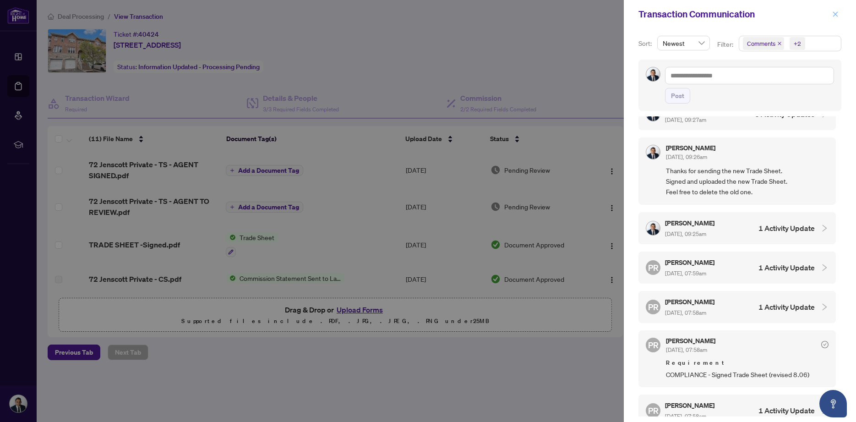
click at [836, 15] on icon "close" at bounding box center [835, 14] width 6 height 6
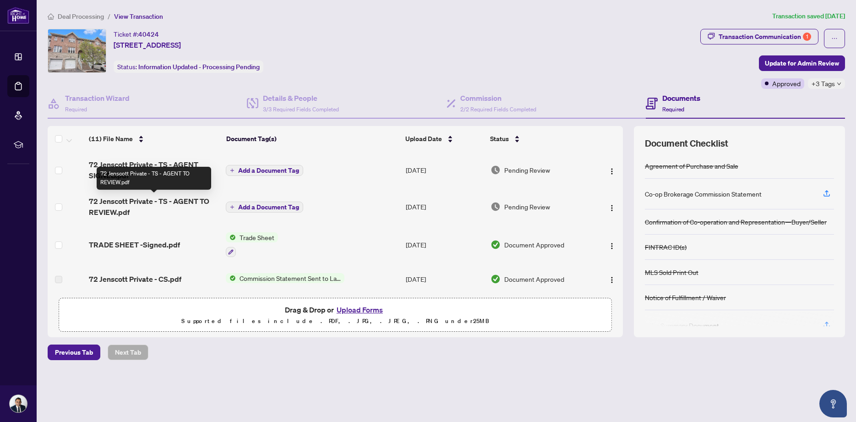
click at [130, 203] on span "72 Jenscott Private - TS - AGENT TO REVIEW.pdf" at bounding box center [154, 207] width 130 height 22
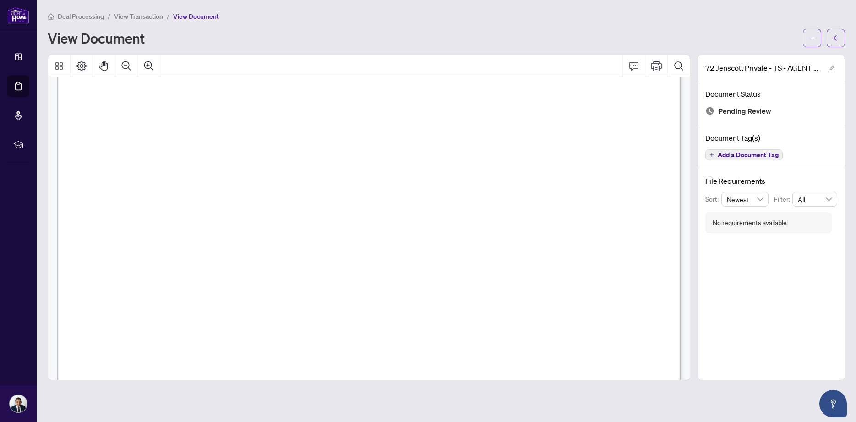
scroll to position [404, 0]
click at [845, 39] on main "Deal Processing / View Transaction / View Document View Document 72 Jenscott Pr…" at bounding box center [446, 211] width 819 height 422
click at [842, 39] on button "button" at bounding box center [835, 38] width 18 height 18
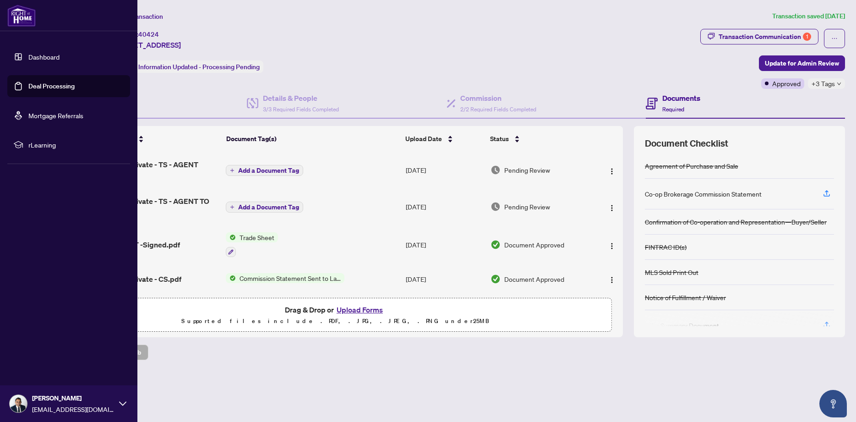
click at [55, 53] on link "Dashboard" at bounding box center [43, 57] width 31 height 8
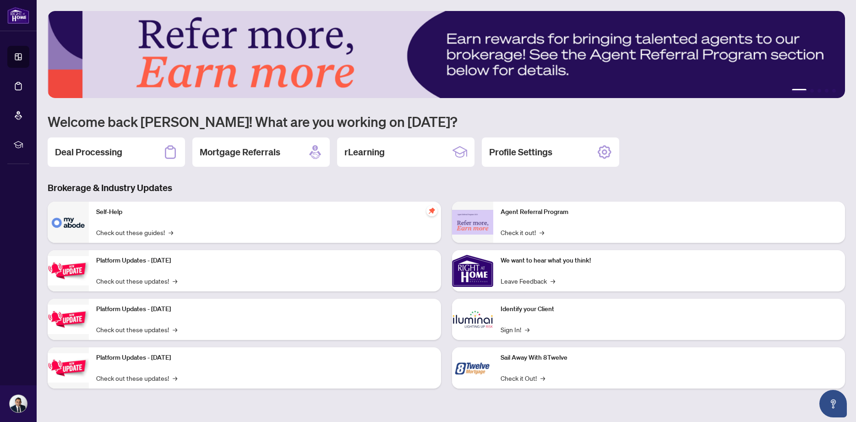
click at [527, 311] on p "Identify your Client" at bounding box center [668, 309] width 337 height 10
click at [517, 326] on link "Sign In! →" at bounding box center [514, 329] width 29 height 10
click at [87, 158] on h2 "Deal Processing" at bounding box center [88, 152] width 67 height 13
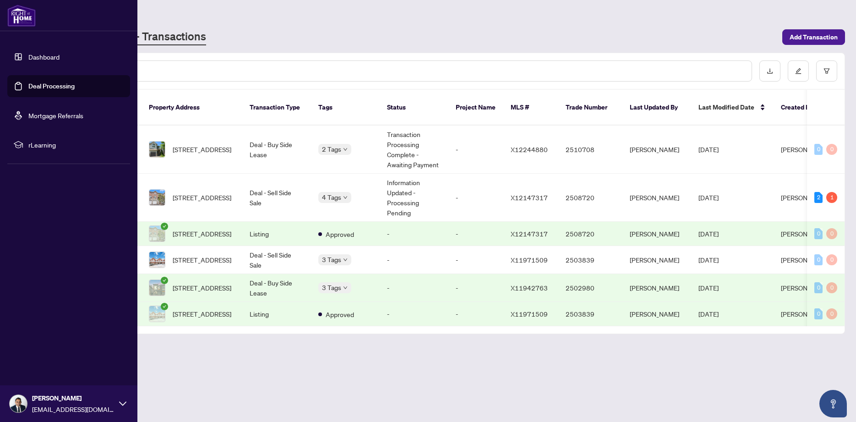
click at [42, 58] on link "Dashboard" at bounding box center [43, 57] width 31 height 8
